Goal: Task Accomplishment & Management: Check status

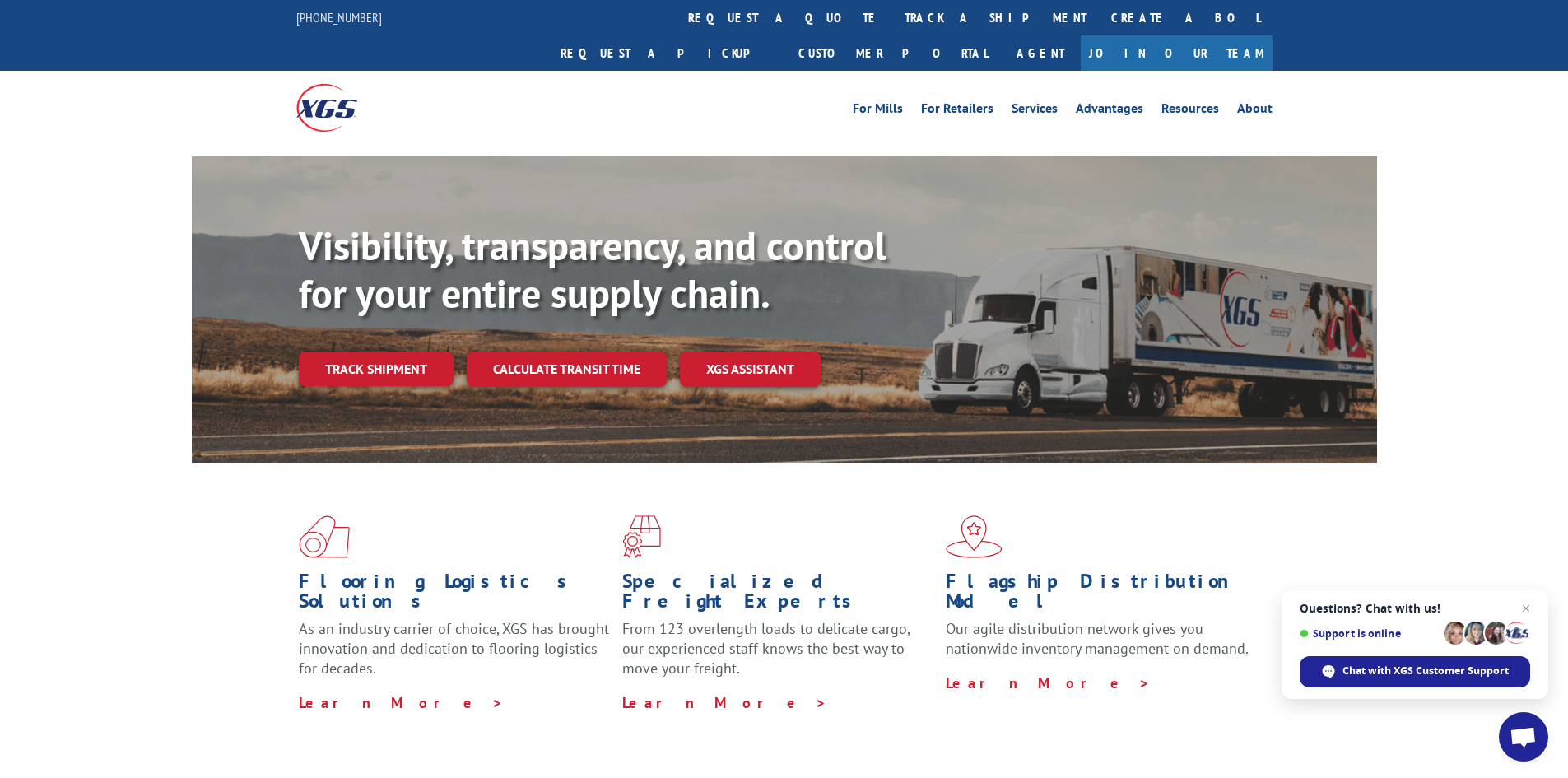
click at [380, 351] on link "Track shipment" at bounding box center [376, 368] width 155 height 34
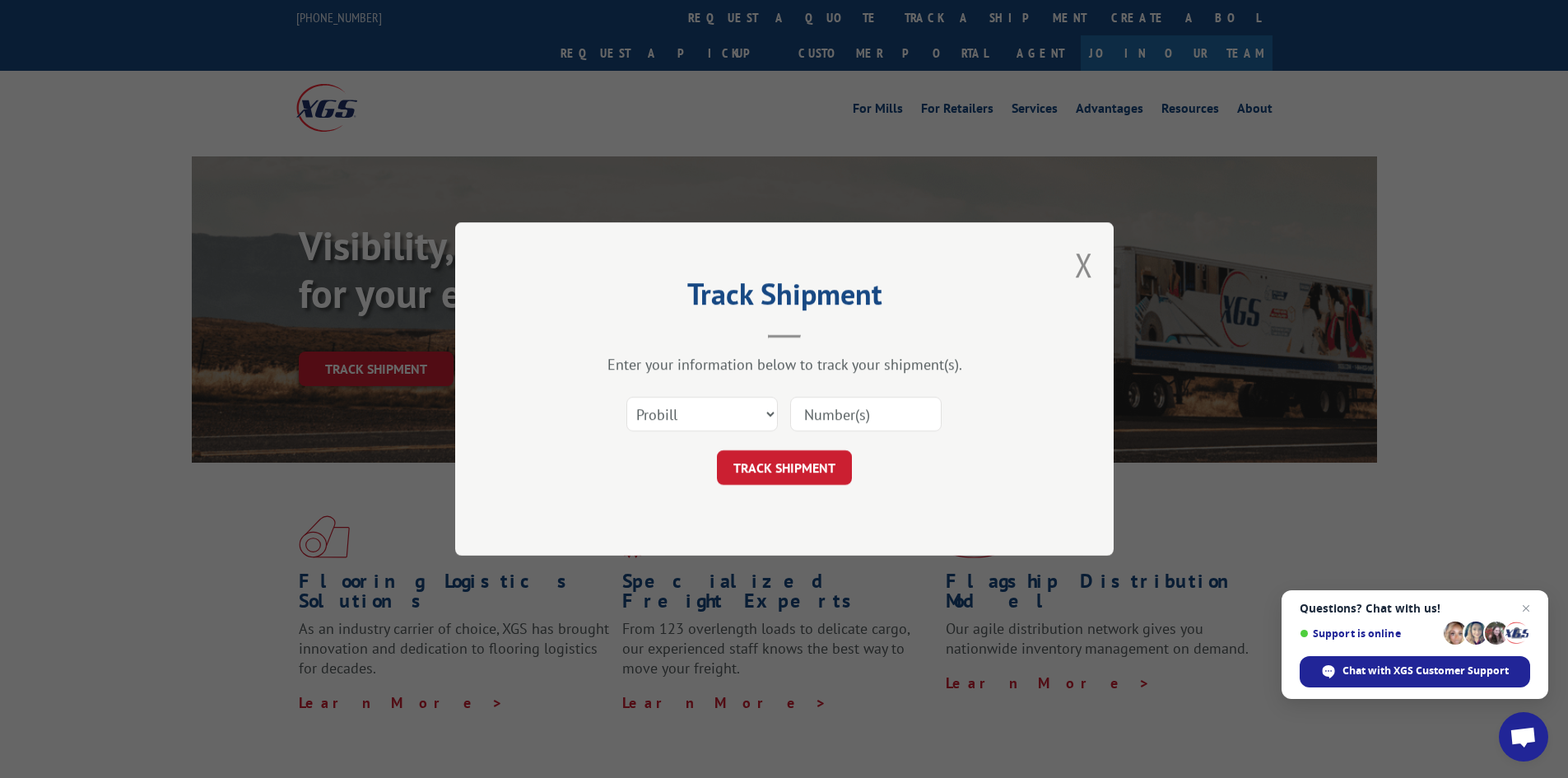
click at [875, 410] on input at bounding box center [866, 414] width 152 height 34
paste input "17235514"
type input "17235514"
click at [813, 463] on button "TRACK SHIPMENT" at bounding box center [784, 467] width 135 height 34
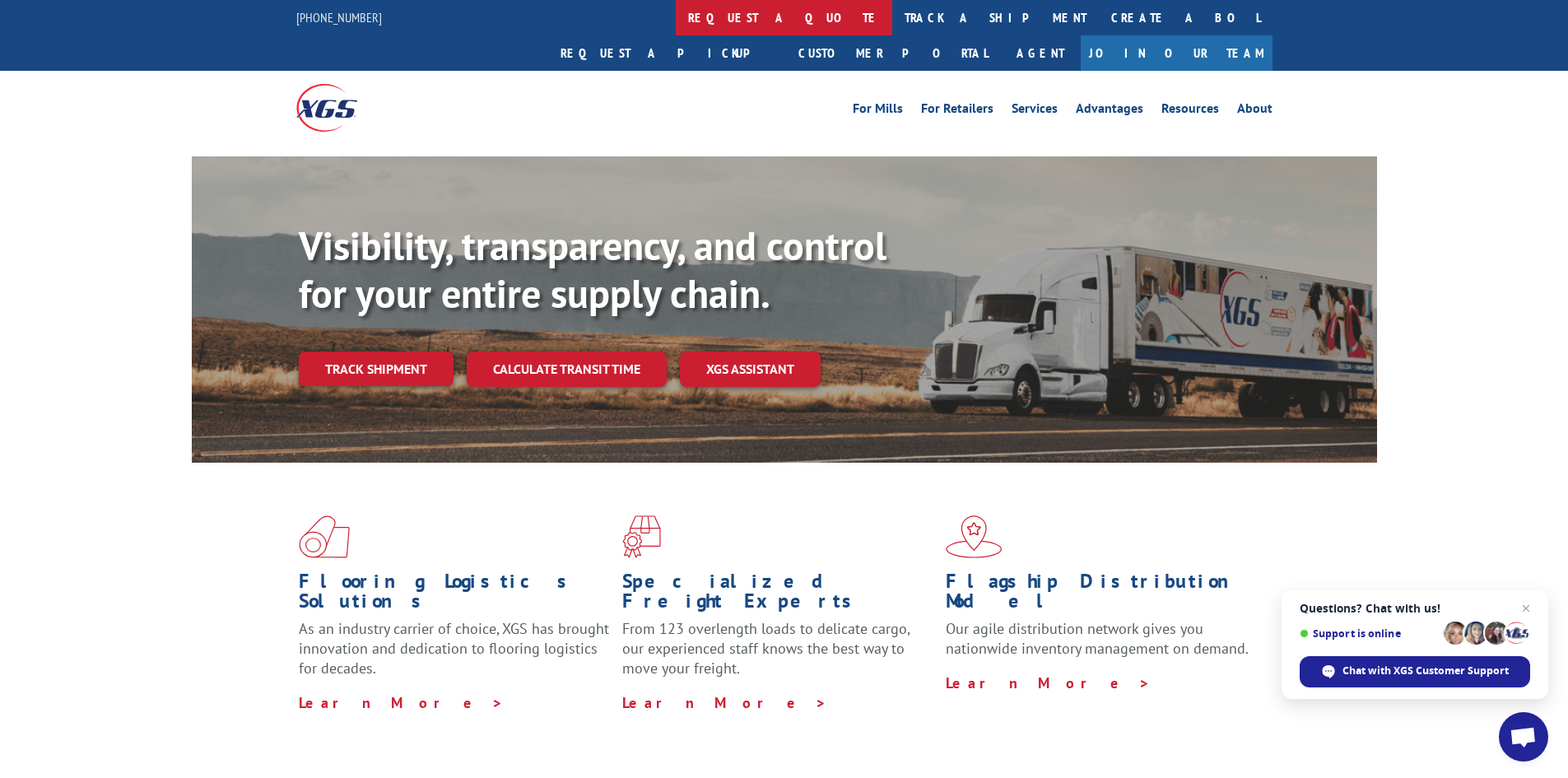
click at [360, 351] on link "Track shipment" at bounding box center [376, 368] width 155 height 34
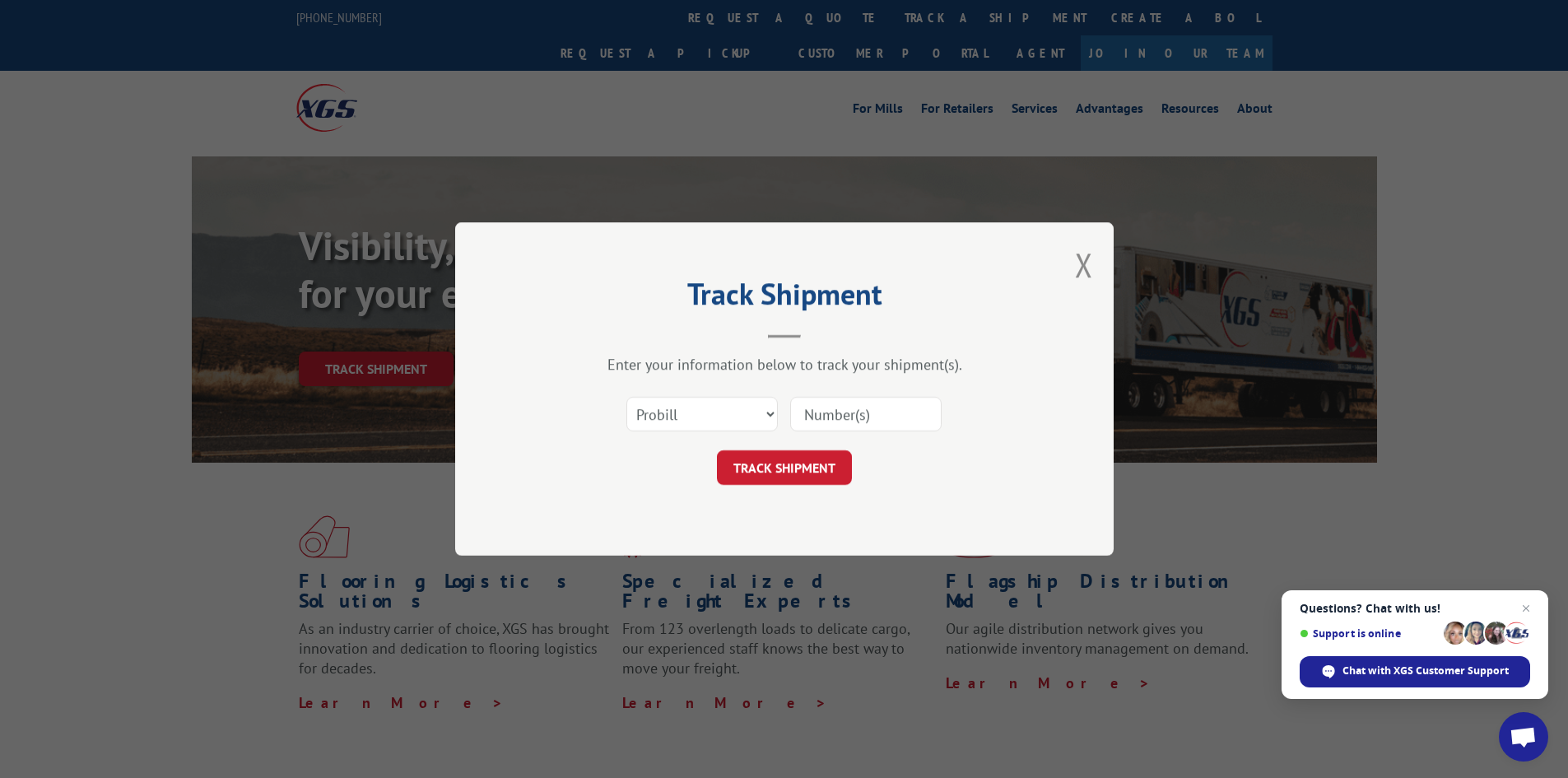
click at [886, 427] on input at bounding box center [866, 414] width 152 height 34
paste input "17560256"
type input "17560256"
click at [787, 460] on button "TRACK SHIPMENT" at bounding box center [784, 467] width 135 height 34
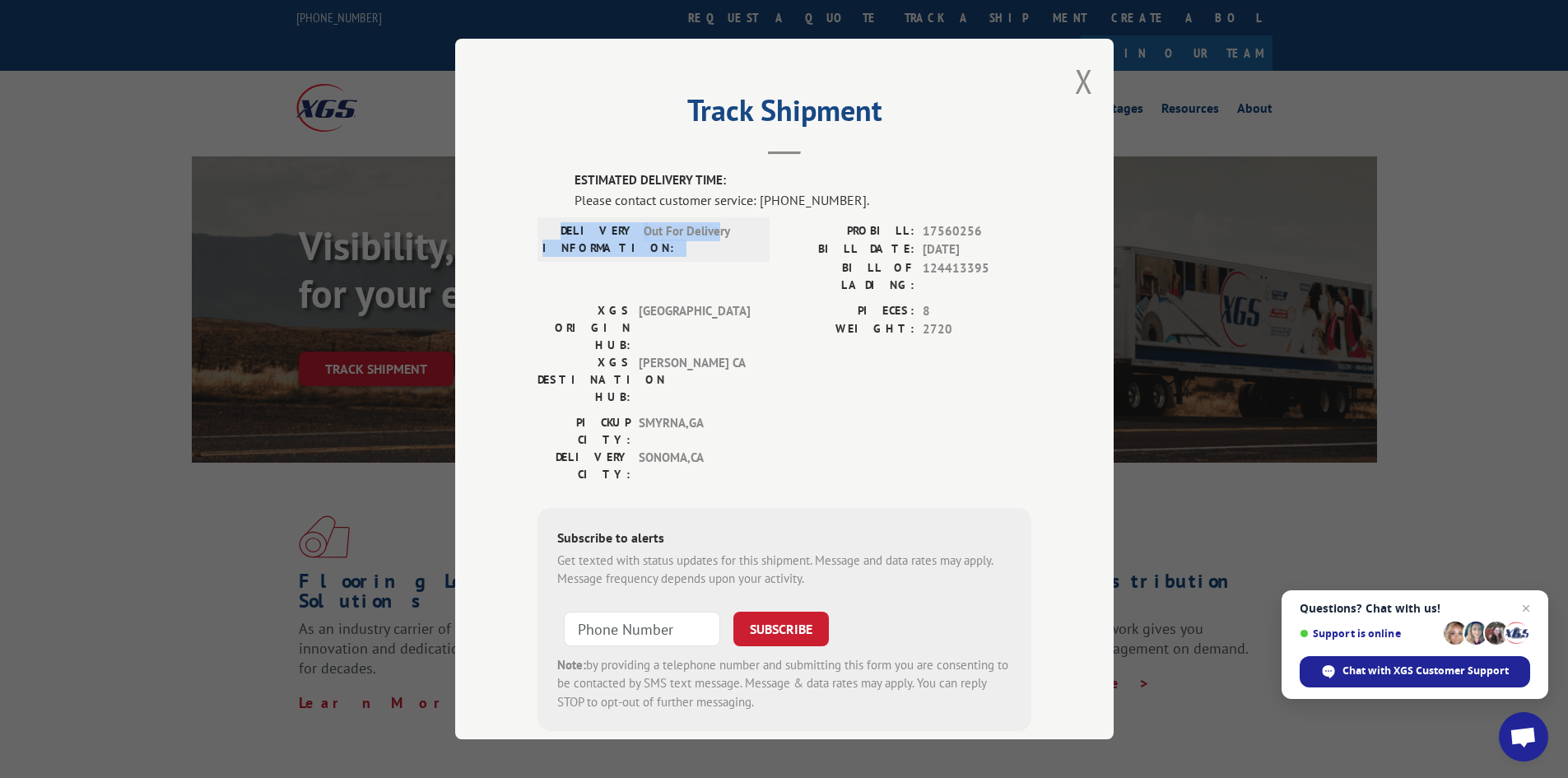
drag, startPoint x: 576, startPoint y: 226, endPoint x: 714, endPoint y: 228, distance: 138.0
click at [714, 228] on div "DELIVERY INFORMATION: Out For Delivery" at bounding box center [653, 239] width 222 height 34
click at [706, 236] on span "Out For Delivery" at bounding box center [700, 239] width 111 height 34
drag, startPoint x: 714, startPoint y: 225, endPoint x: 576, endPoint y: 222, distance: 138.0
click at [576, 222] on div "DELIVERY INFORMATION: Out For Delivery" at bounding box center [653, 239] width 222 height 34
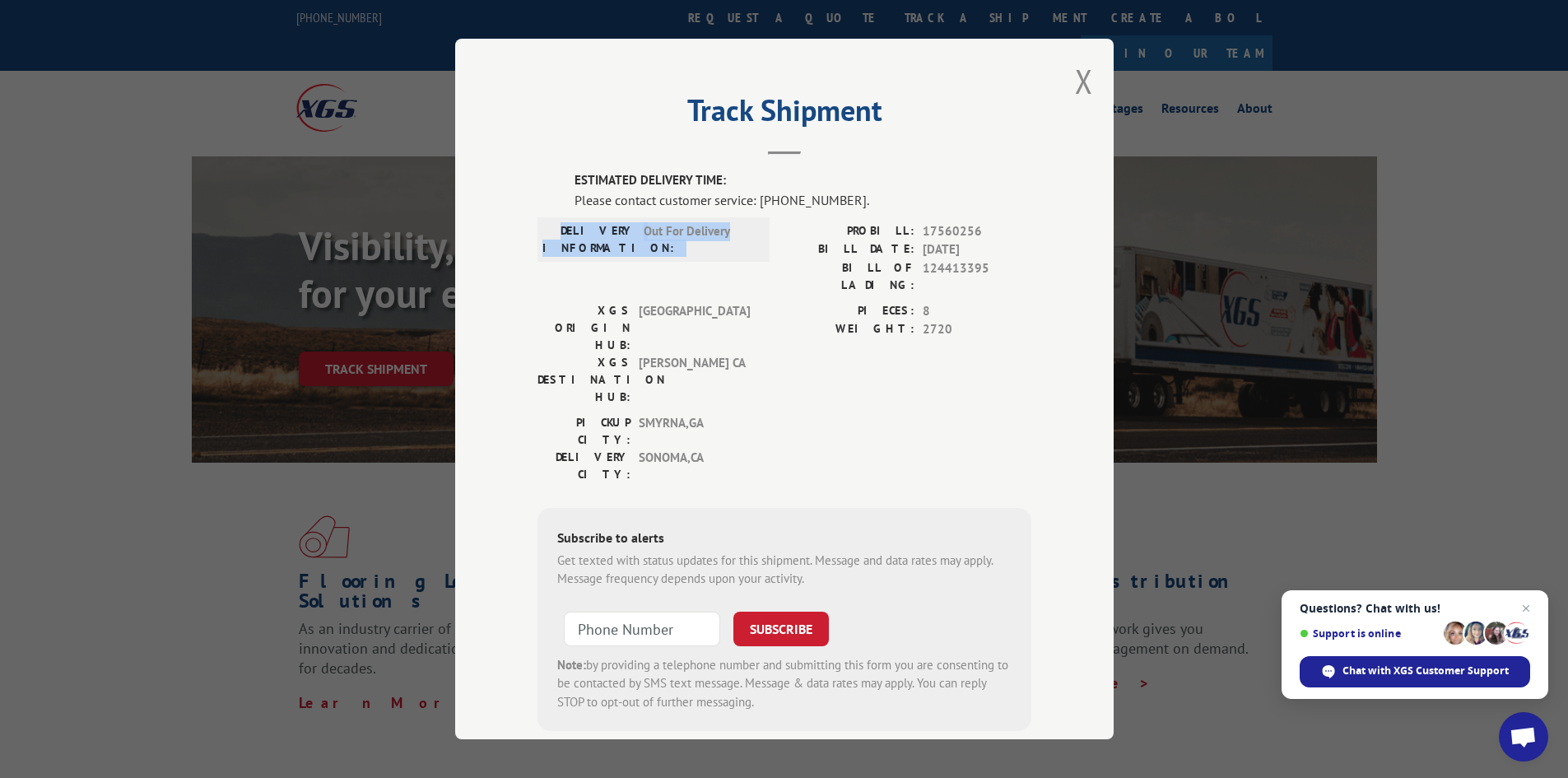
copy div "DELIVERY INFORMATION: Out For Delivery"
